Goal: Find specific page/section

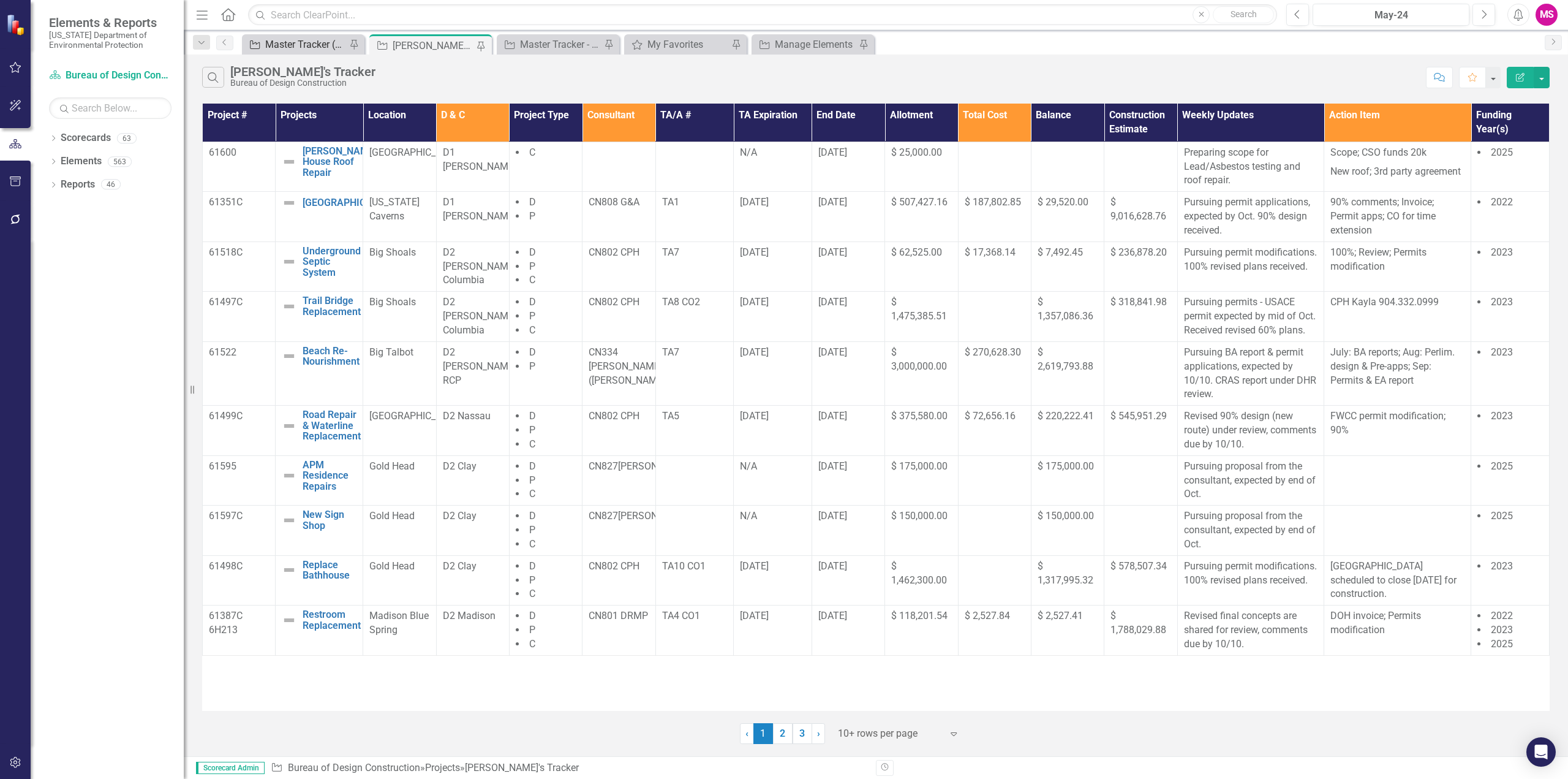
click at [318, 47] on div "Master Tracker (External)" at bounding box center [306, 45] width 81 height 16
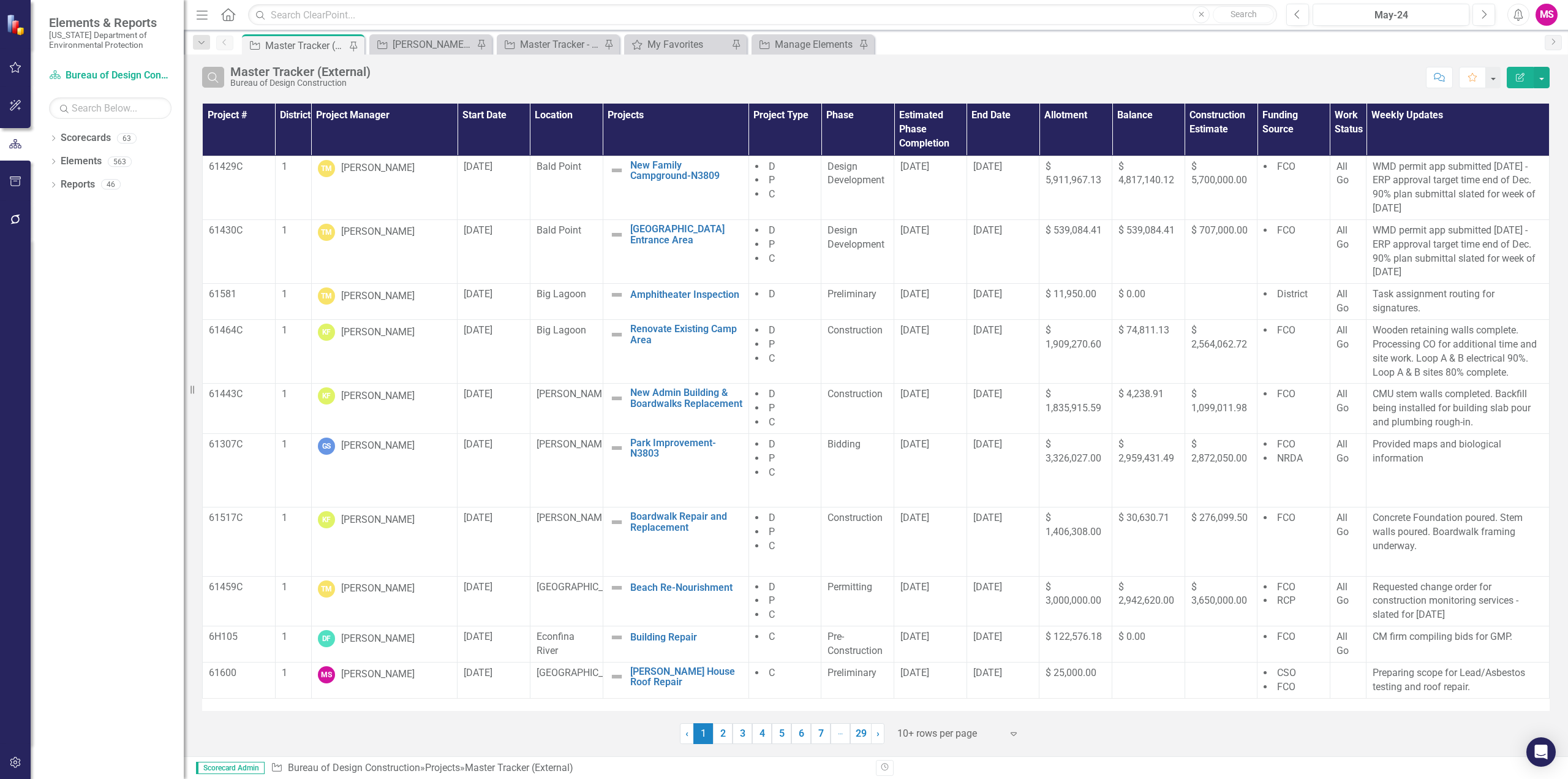
click at [215, 76] on icon "Search" at bounding box center [213, 76] width 14 height 11
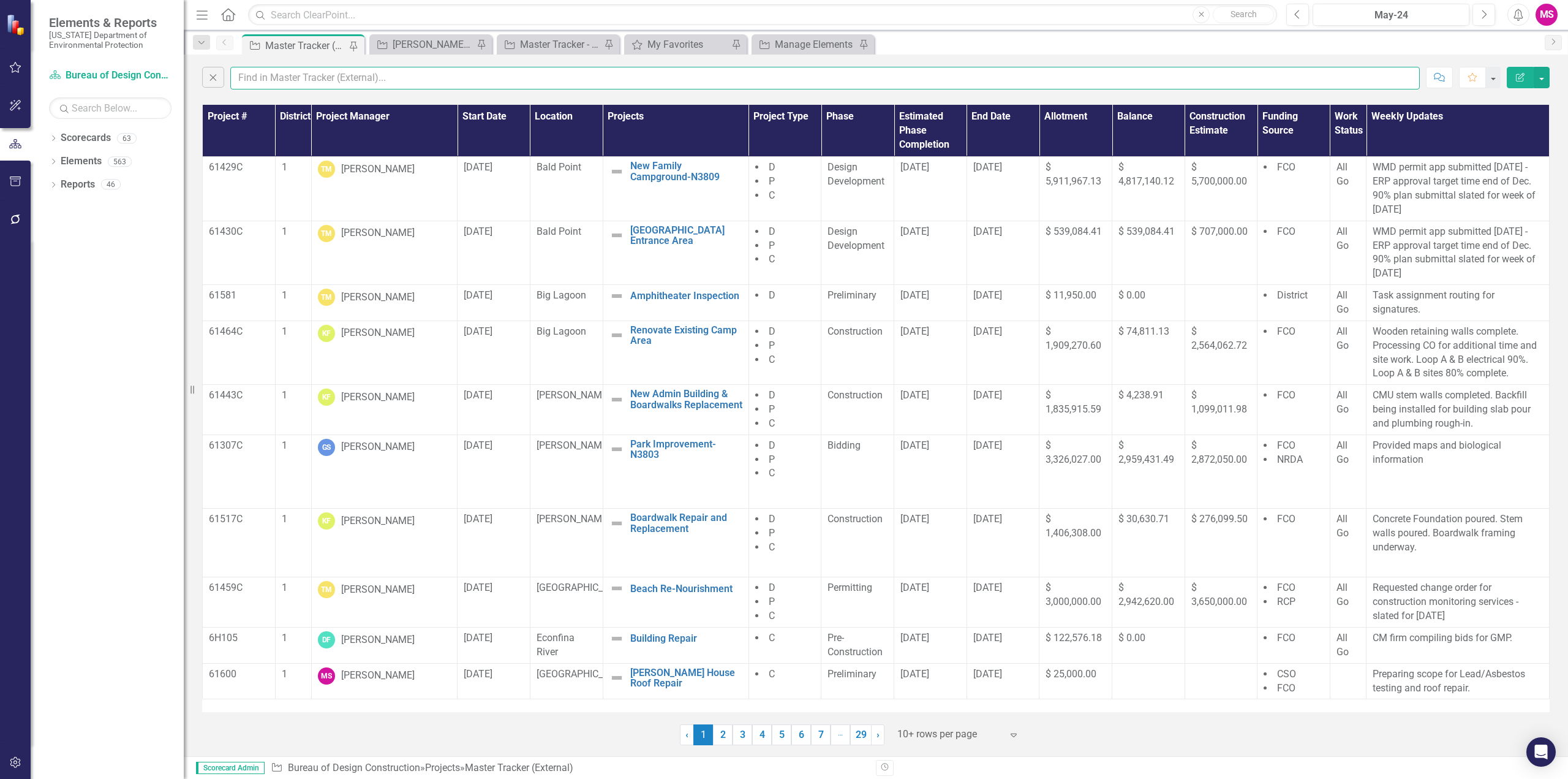
click at [292, 73] on input "text" at bounding box center [826, 77] width 1190 height 22
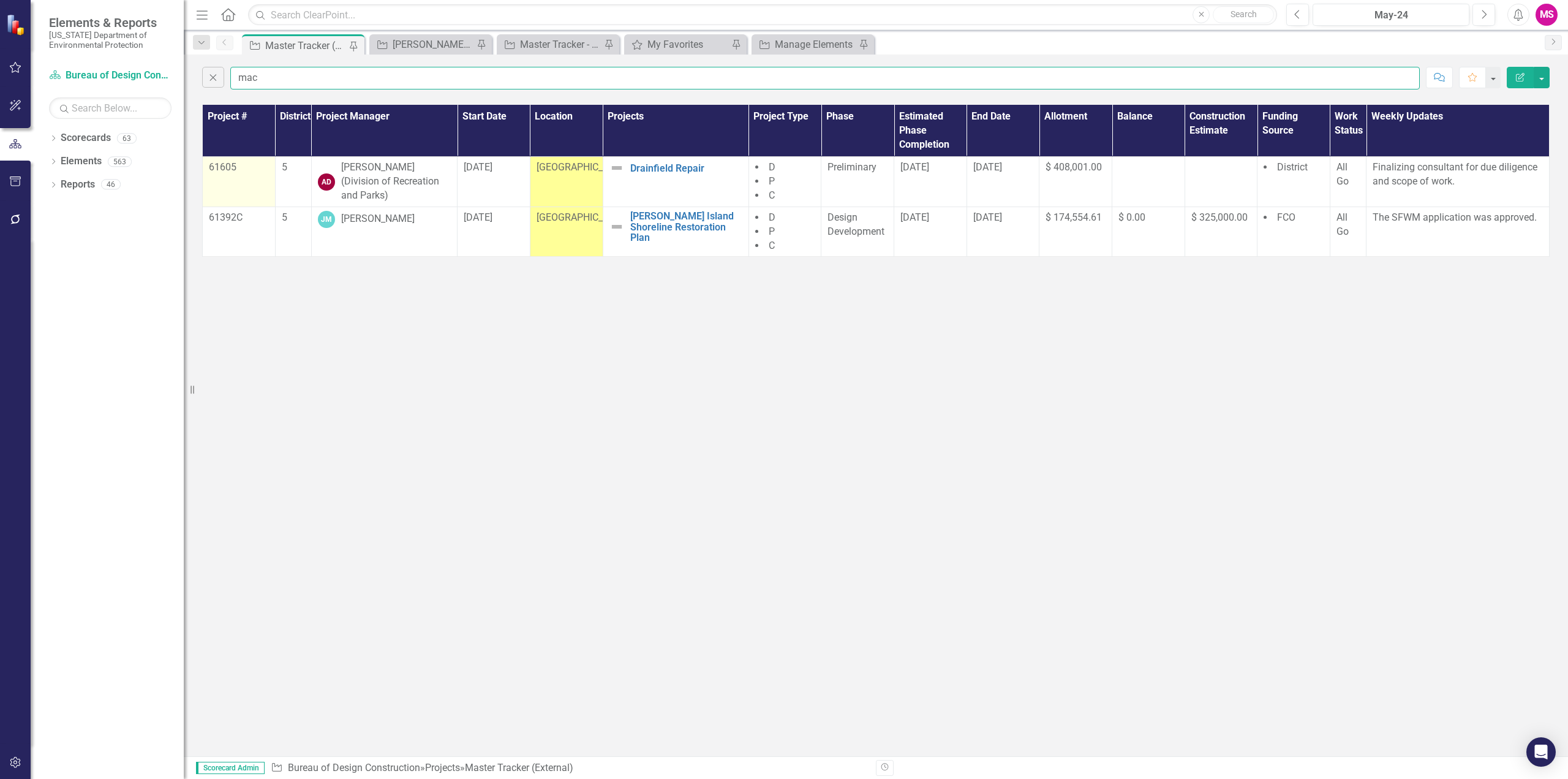
type input "mac"
drag, startPoint x: 247, startPoint y: 167, endPoint x: 209, endPoint y: 170, distance: 38.1
click at [203, 172] on td "61605" at bounding box center [239, 182] width 73 height 50
drag, startPoint x: 218, startPoint y: 166, endPoint x: 689, endPoint y: 456, distance: 553.1
click at [689, 456] on div "Close mac Comment Favorite Edit Report Project # District Project Manager Start…" at bounding box center [875, 406] width 1384 height 702
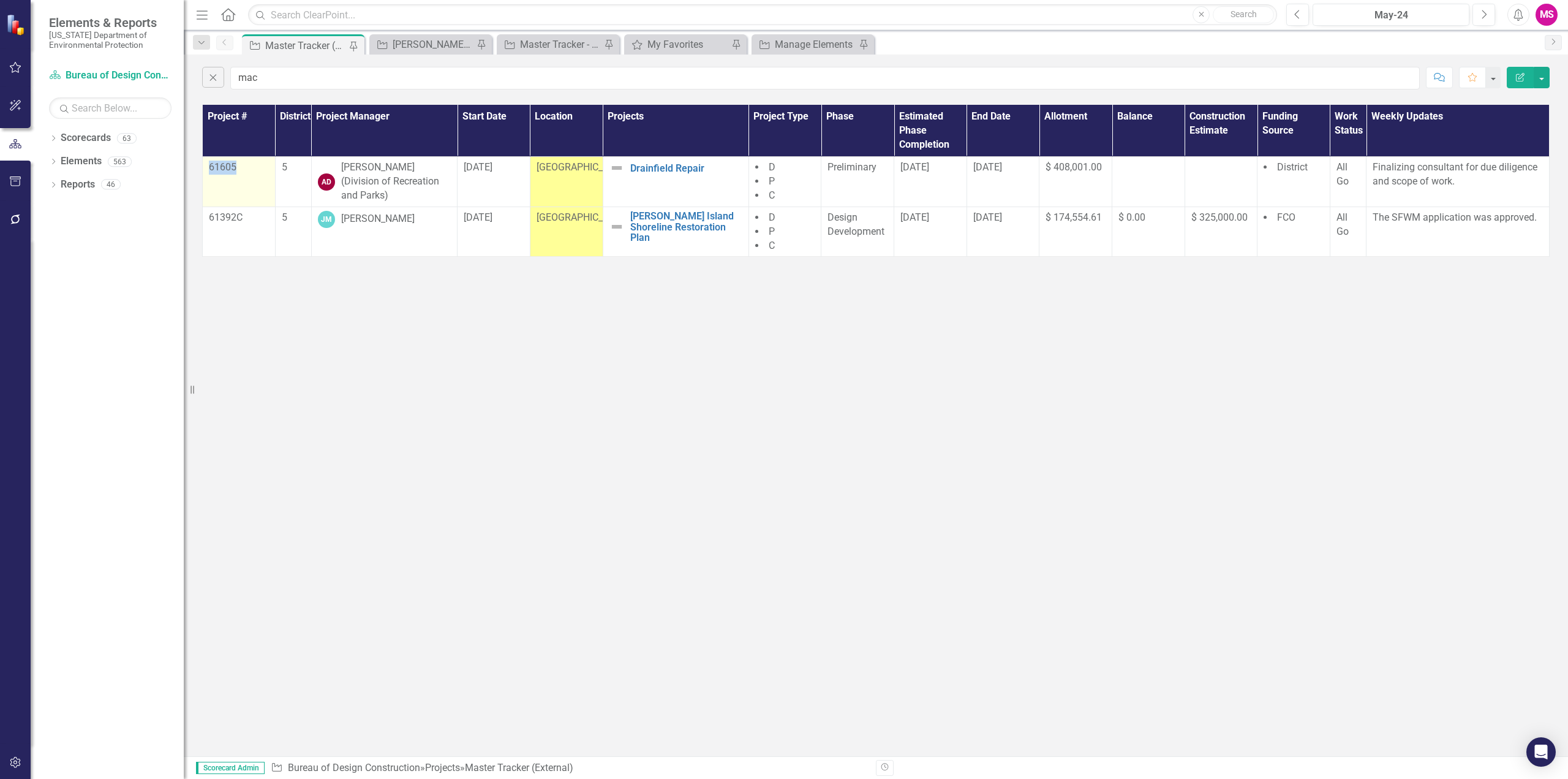
drag, startPoint x: 241, startPoint y: 165, endPoint x: 203, endPoint y: 166, distance: 38.0
click at [203, 166] on td "61605" at bounding box center [239, 182] width 73 height 50
copy p "61605"
